Goal: Task Accomplishment & Management: Manage account settings

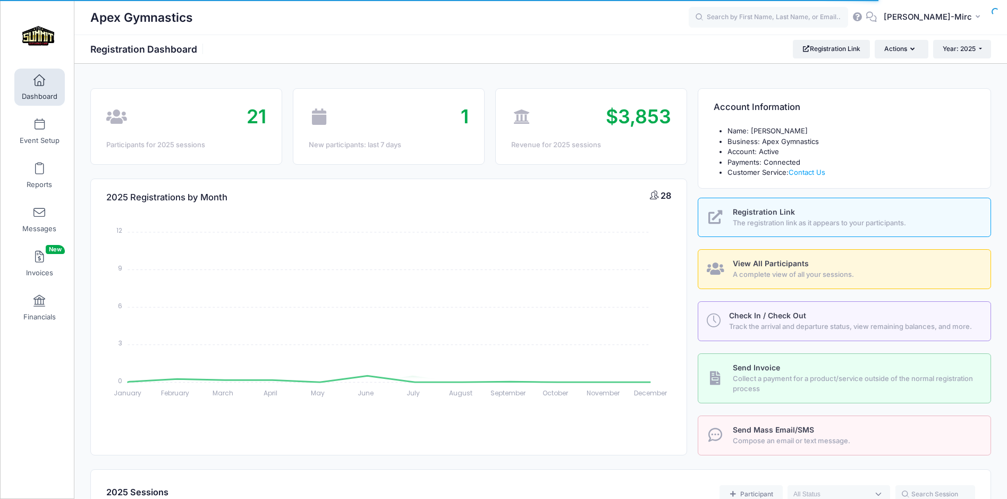
select select
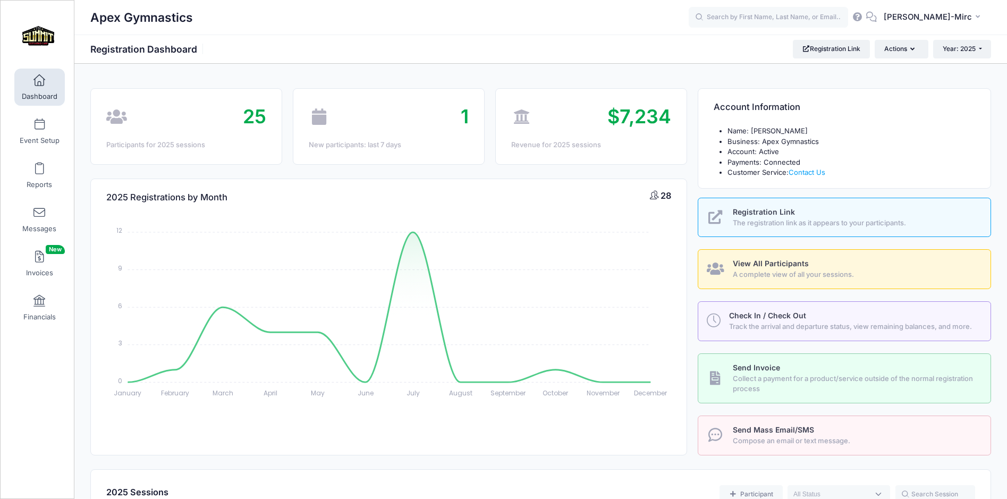
click at [772, 271] on span "A complete view of all your sessions." at bounding box center [854, 274] width 245 height 11
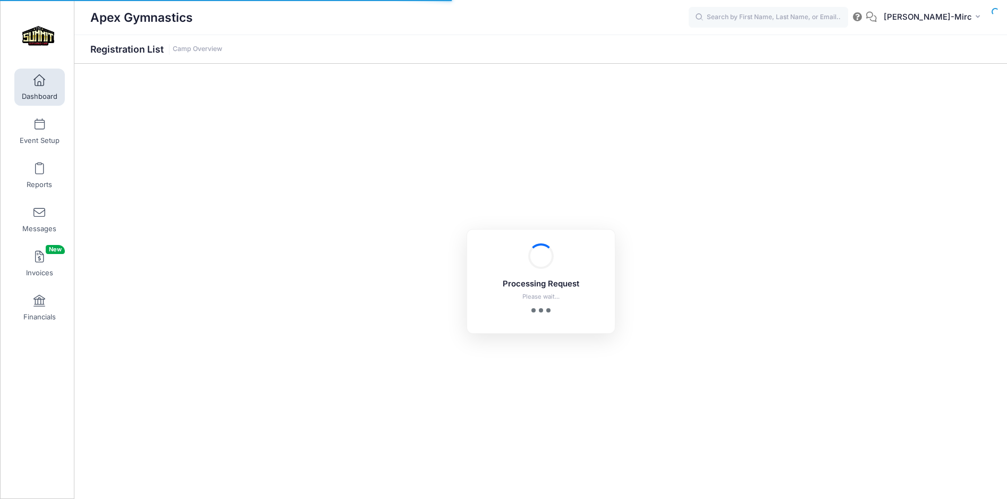
select select "10"
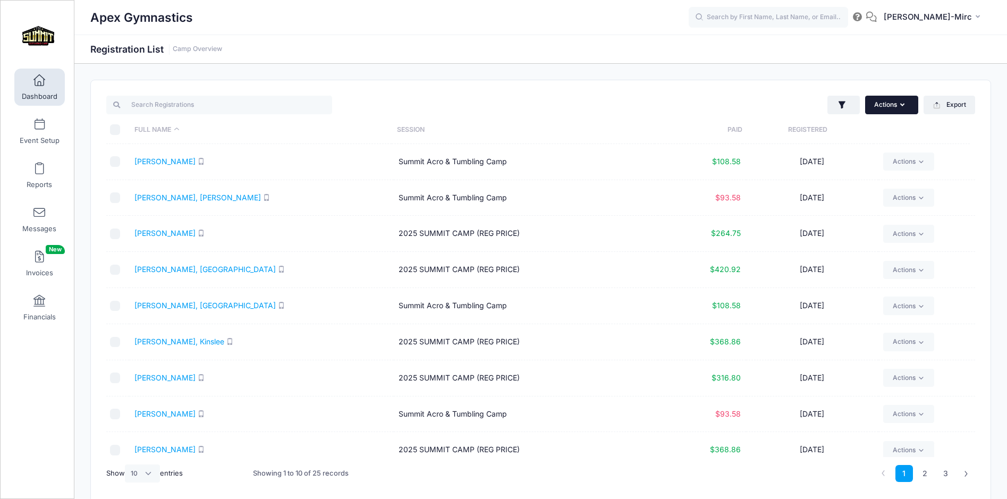
click at [890, 103] on button "Actions" at bounding box center [891, 105] width 53 height 18
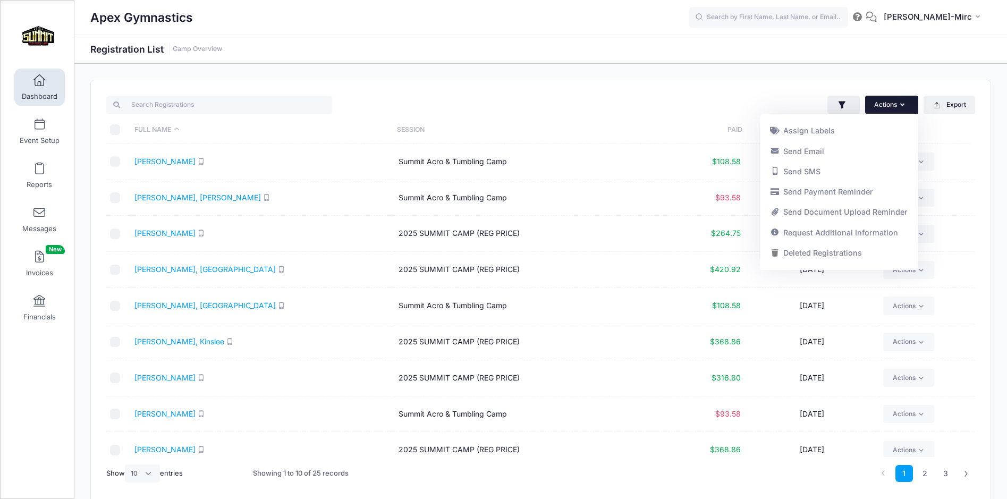
click at [731, 86] on div "Actions Assign Labels Send Email Send SMS Send Payment Reminder Send Document U…" at bounding box center [540, 291] width 899 height 423
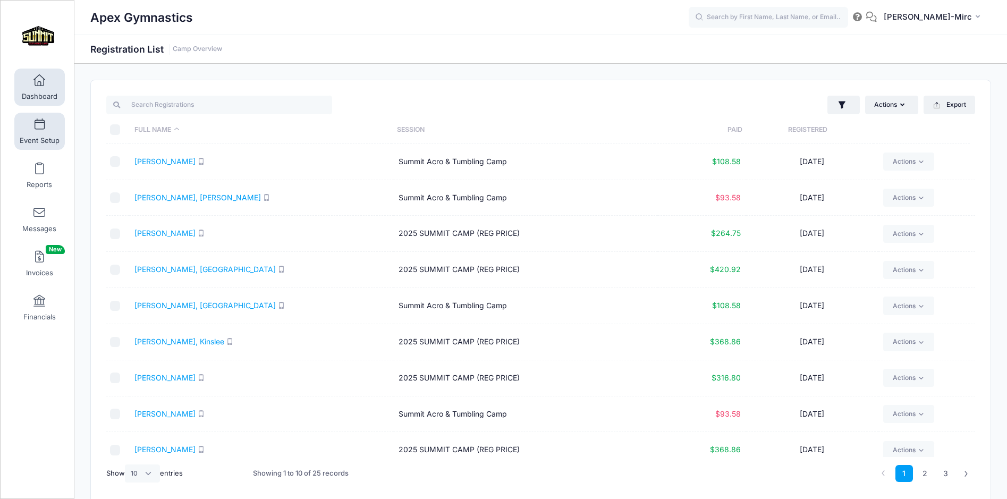
click at [35, 143] on span "Event Setup" at bounding box center [40, 140] width 40 height 9
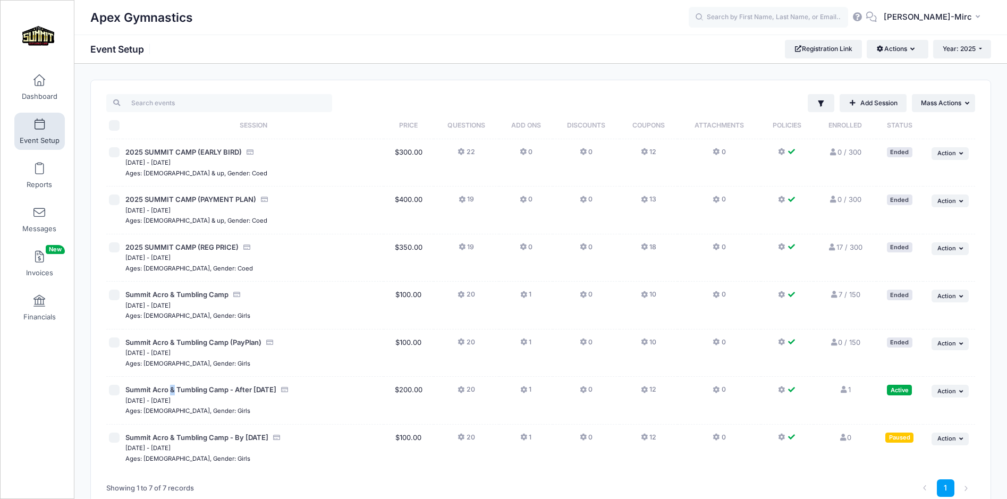
click at [169, 381] on td "Summit Acro & Tumbling Camp - After Oct. 1st [DATE] - [DATE] Ages: [DEMOGRAPHIC…" at bounding box center [253, 401] width 261 height 48
drag, startPoint x: 169, startPoint y: 381, endPoint x: 155, endPoint y: 390, distance: 17.2
click at [155, 390] on span "Summit Acro & Tumbling Camp - After [DATE]" at bounding box center [200, 389] width 151 height 8
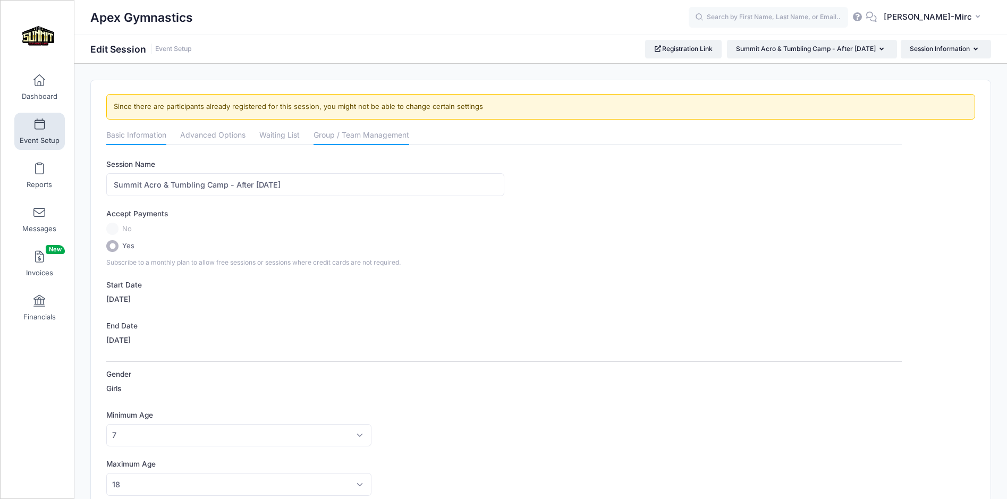
click at [347, 137] on link "Group / Team Management" at bounding box center [361, 135] width 96 height 19
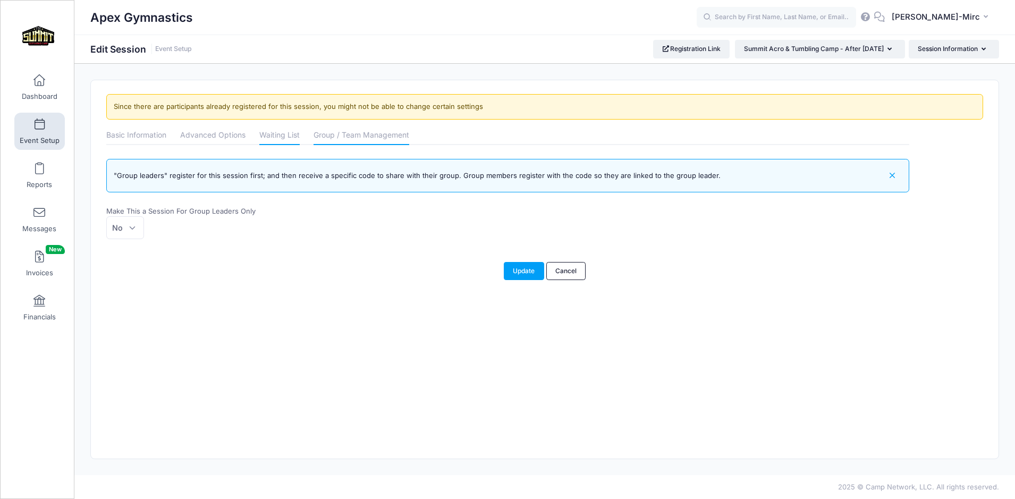
click at [285, 131] on link "Waiting List" at bounding box center [279, 135] width 40 height 19
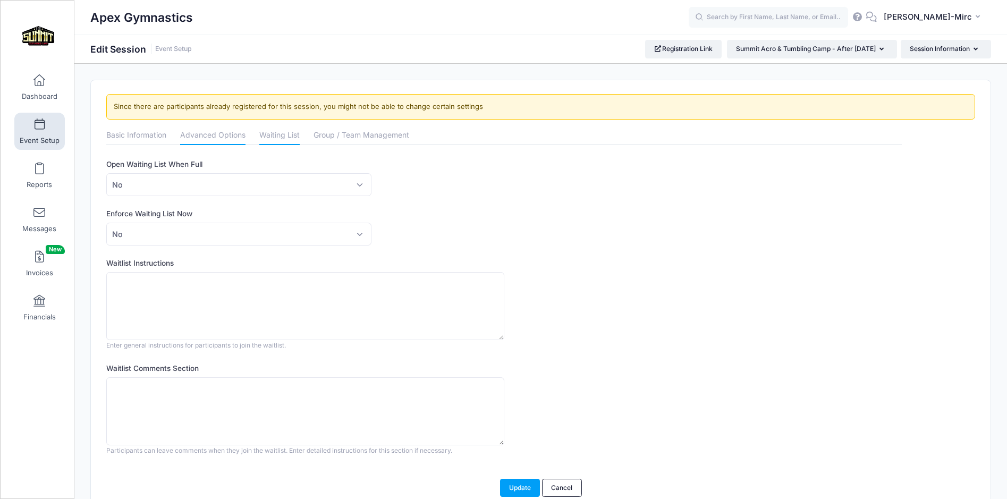
click at [210, 134] on link "Advanced Options" at bounding box center [212, 135] width 65 height 19
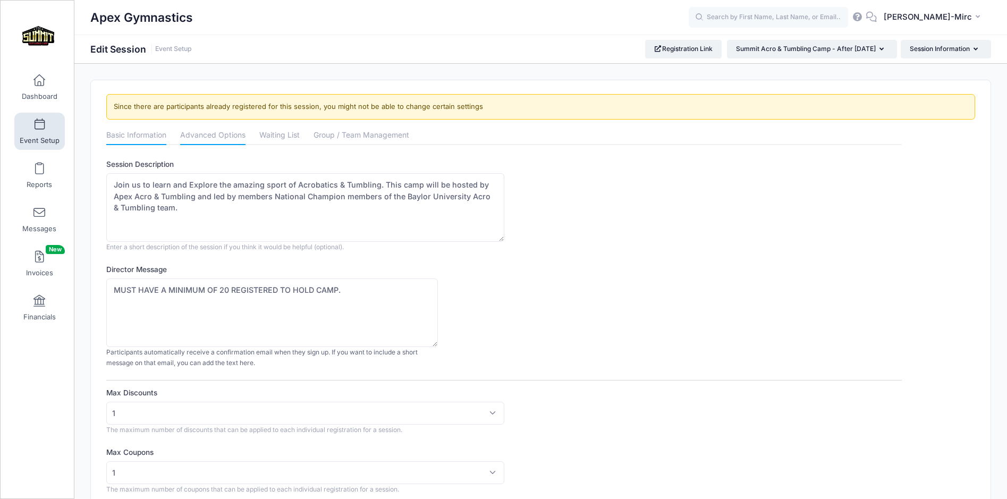
click at [126, 134] on link "Basic Information" at bounding box center [136, 135] width 60 height 19
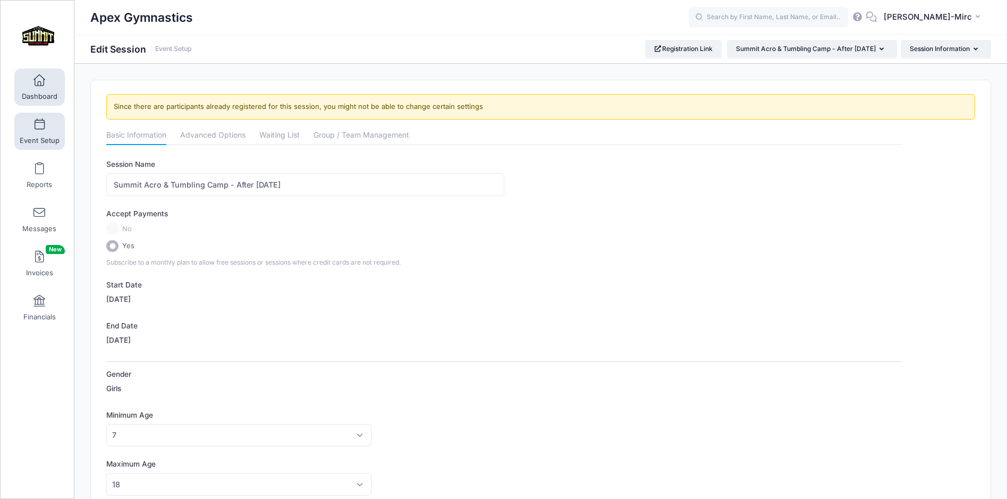
click at [39, 81] on span at bounding box center [39, 81] width 0 height 12
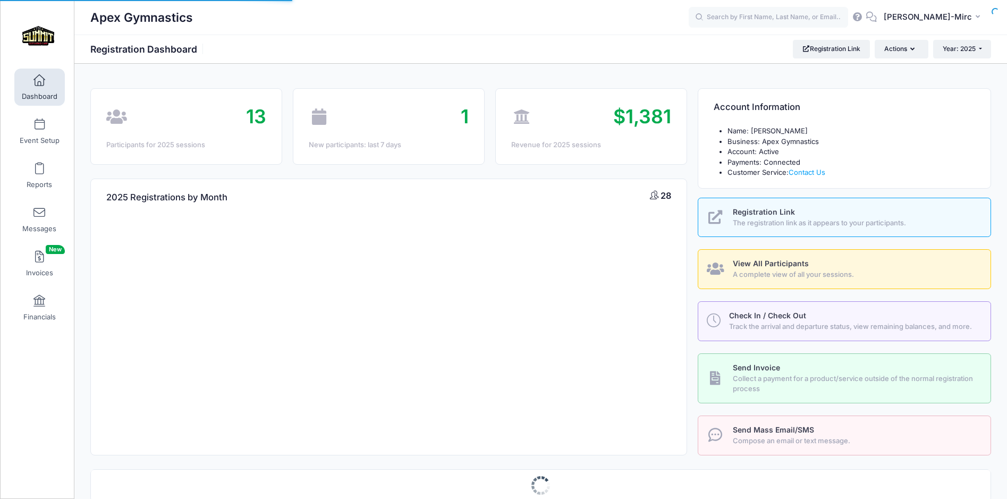
select select
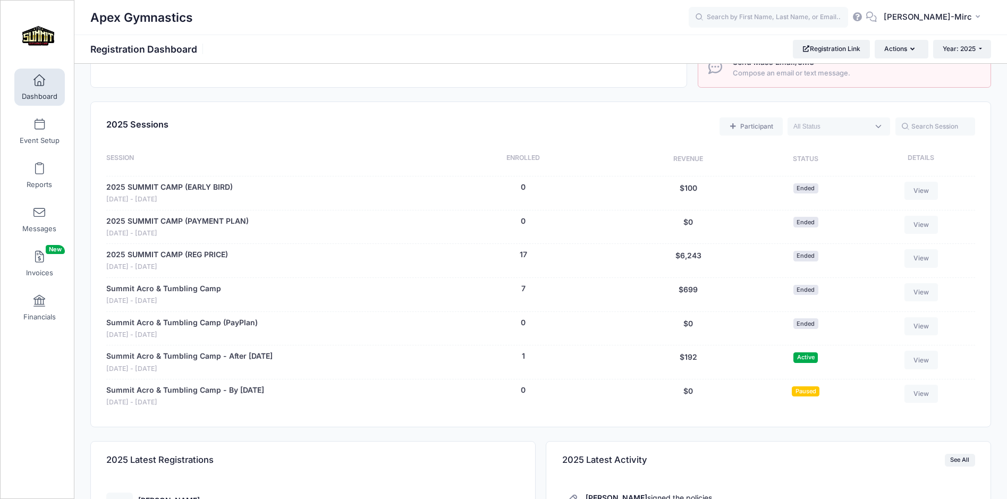
scroll to position [372, 0]
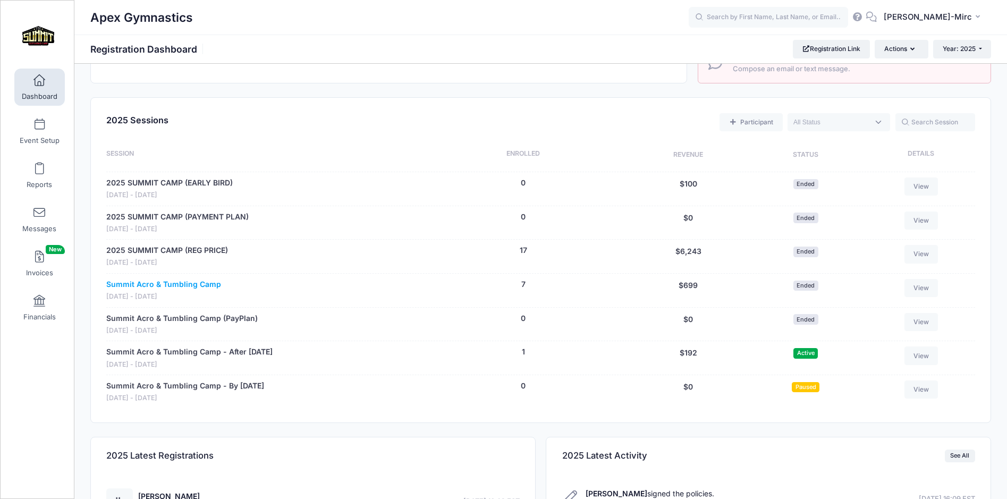
click at [187, 284] on link "Summit Acro & Tumbling Camp" at bounding box center [163, 284] width 115 height 11
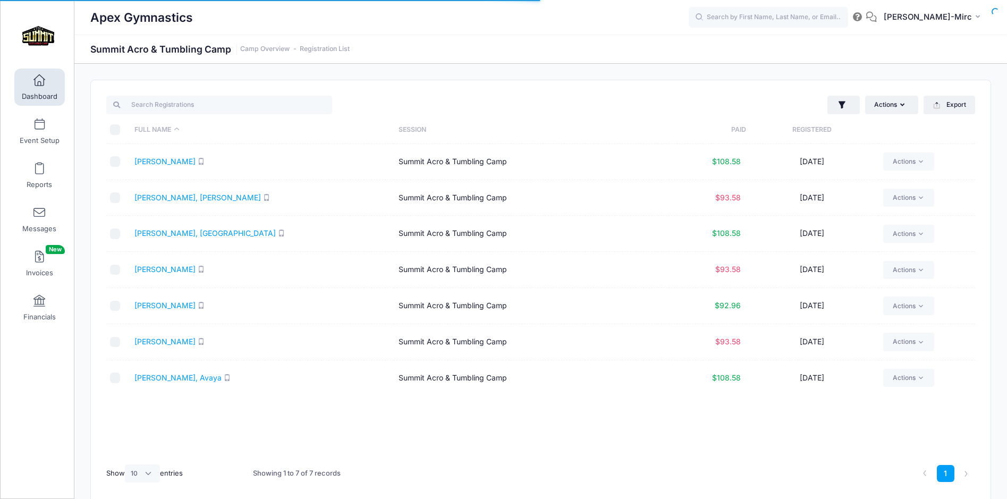
select select "10"
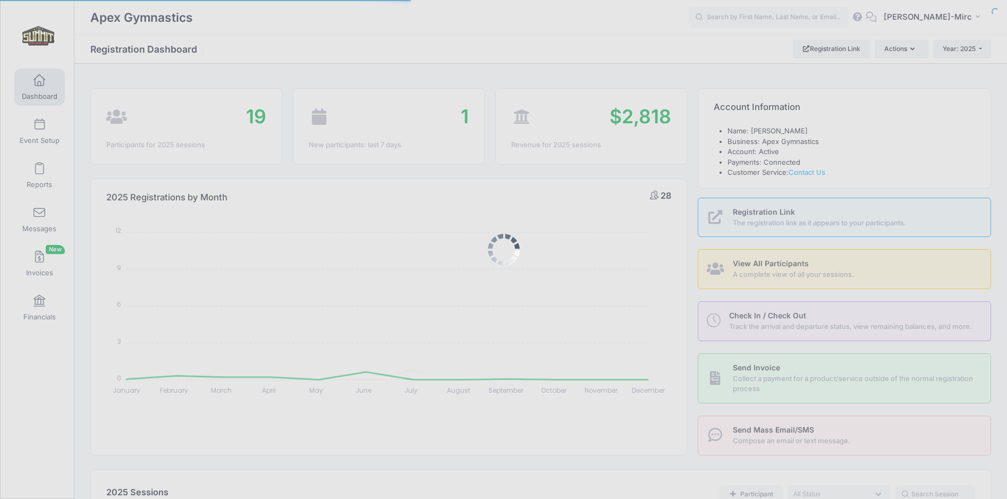
select select
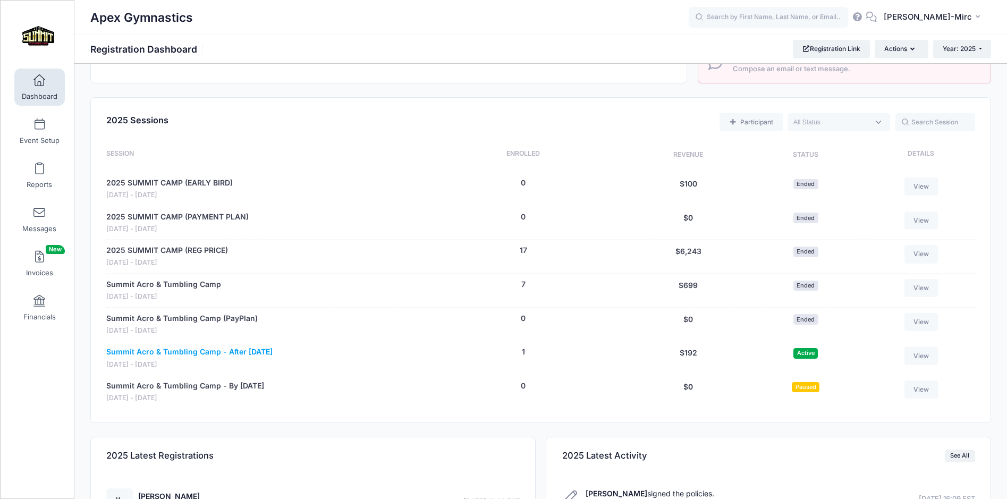
click at [144, 350] on link "Summit Acro & Tumbling Camp - After [DATE]" at bounding box center [189, 351] width 166 height 11
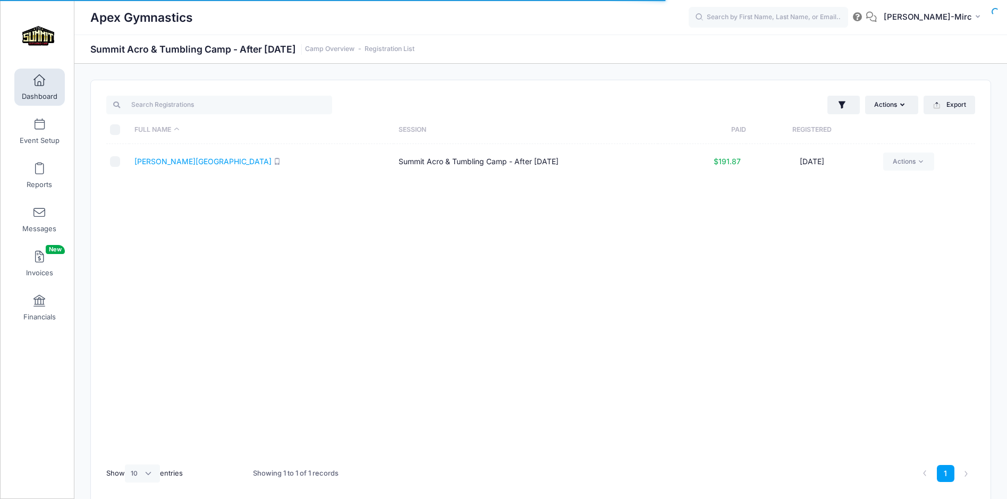
select select "10"
